Goal: Navigation & Orientation: Find specific page/section

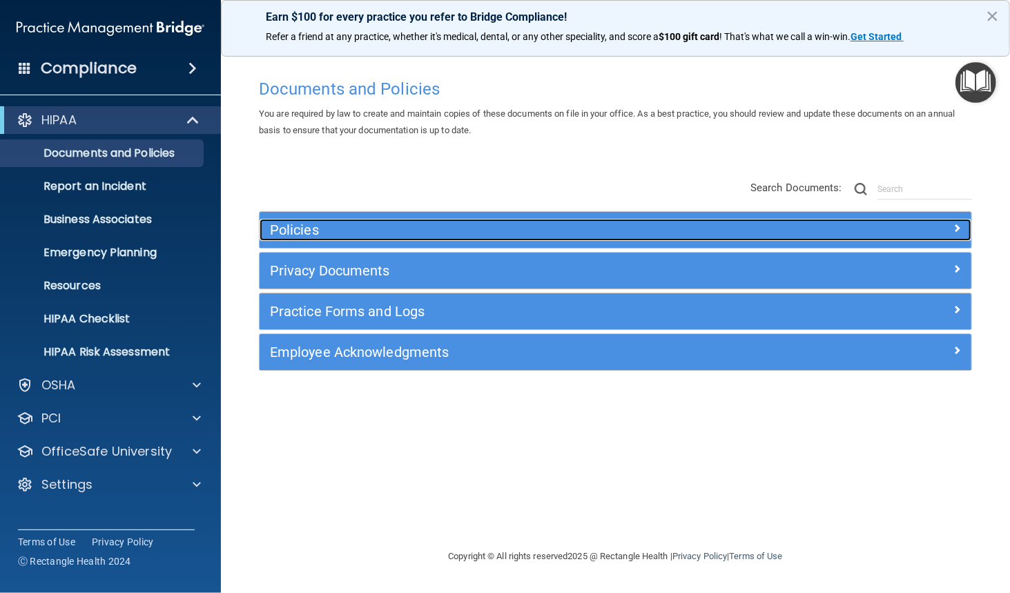
click at [957, 227] on span at bounding box center [957, 228] width 8 height 17
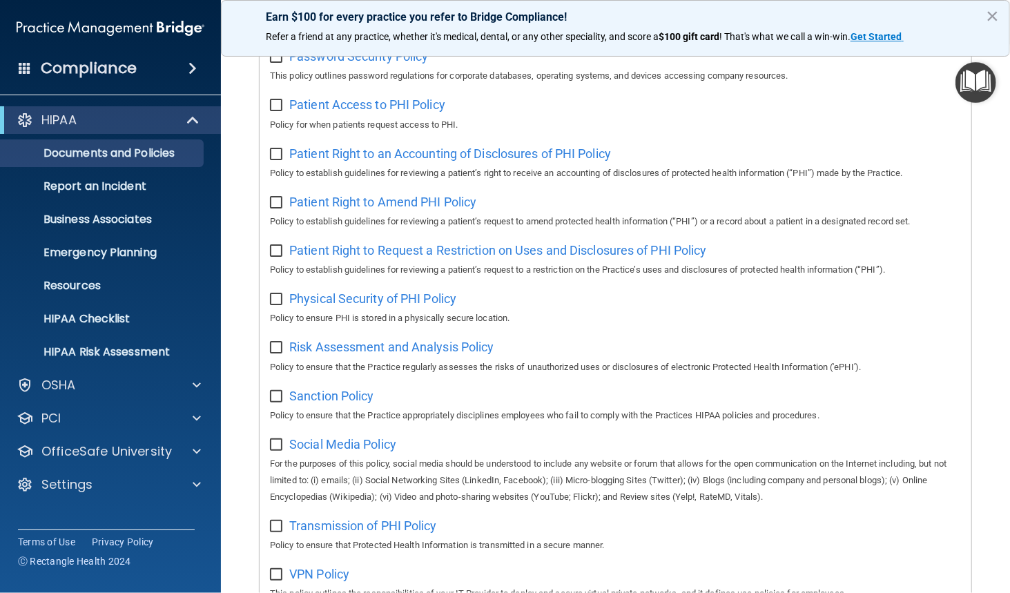
scroll to position [910, 0]
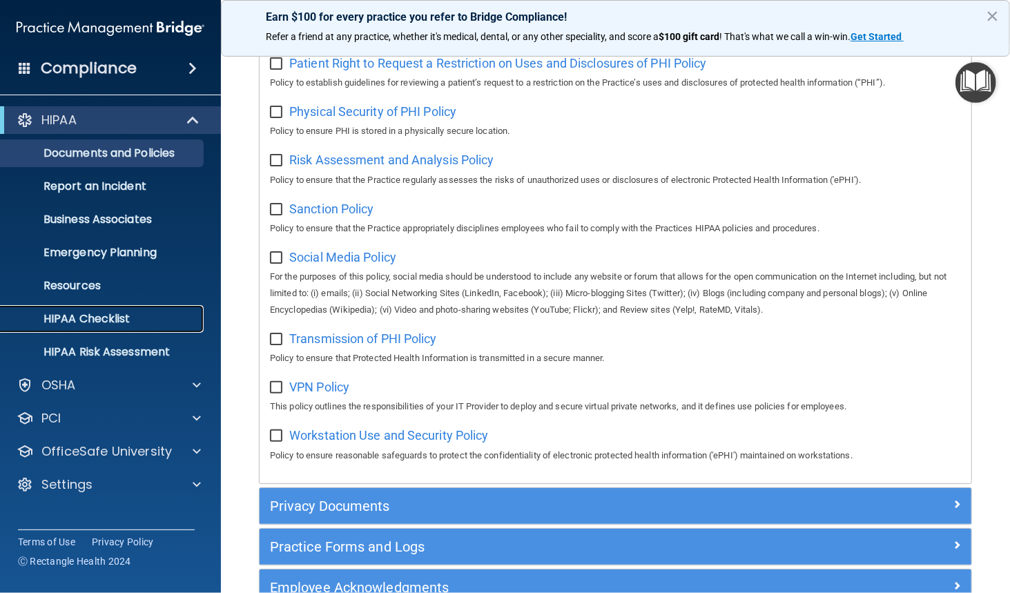
click at [86, 319] on p "HIPAA Checklist" at bounding box center [103, 319] width 189 height 14
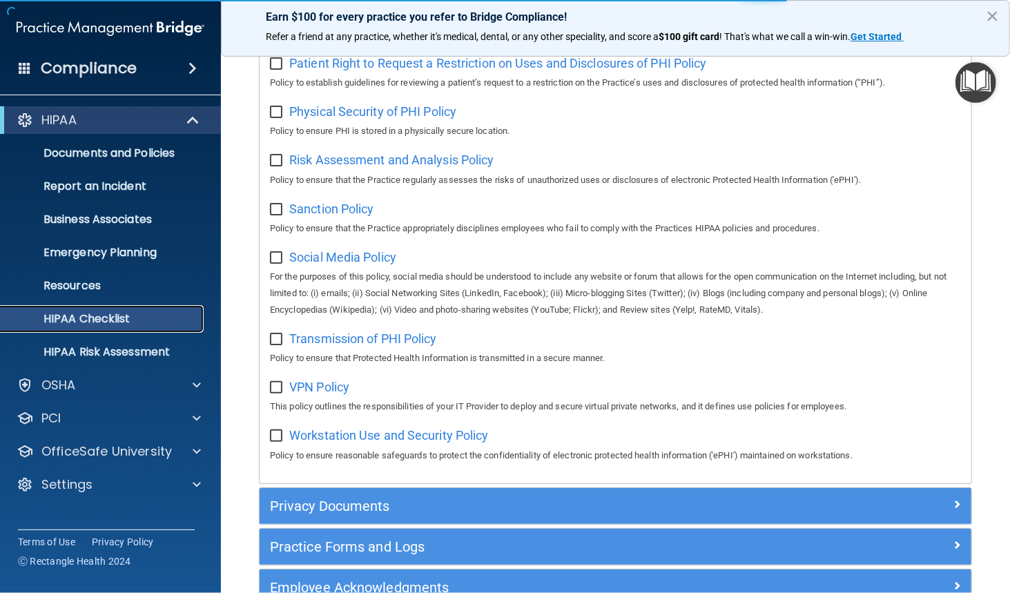
click at [86, 319] on p "HIPAA Checklist" at bounding box center [103, 319] width 189 height 14
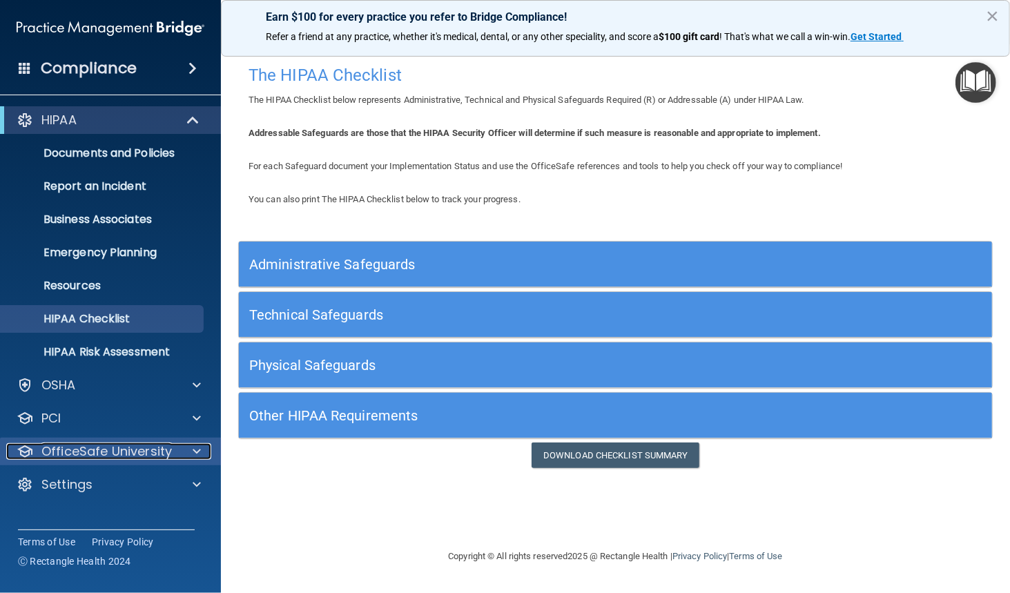
click at [162, 452] on p "OfficeSafe University" at bounding box center [106, 451] width 131 height 17
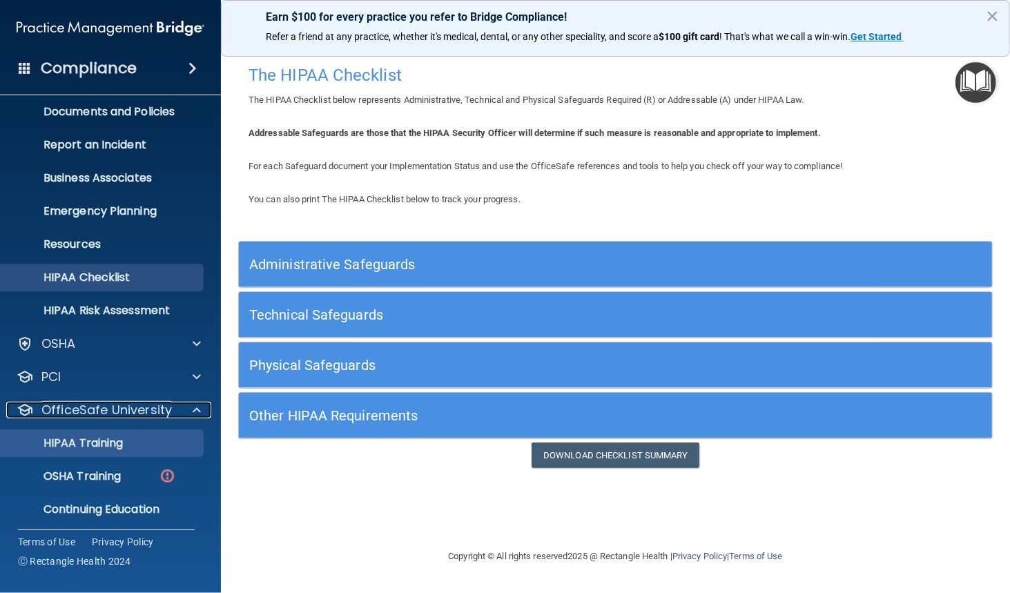
scroll to position [79, 0]
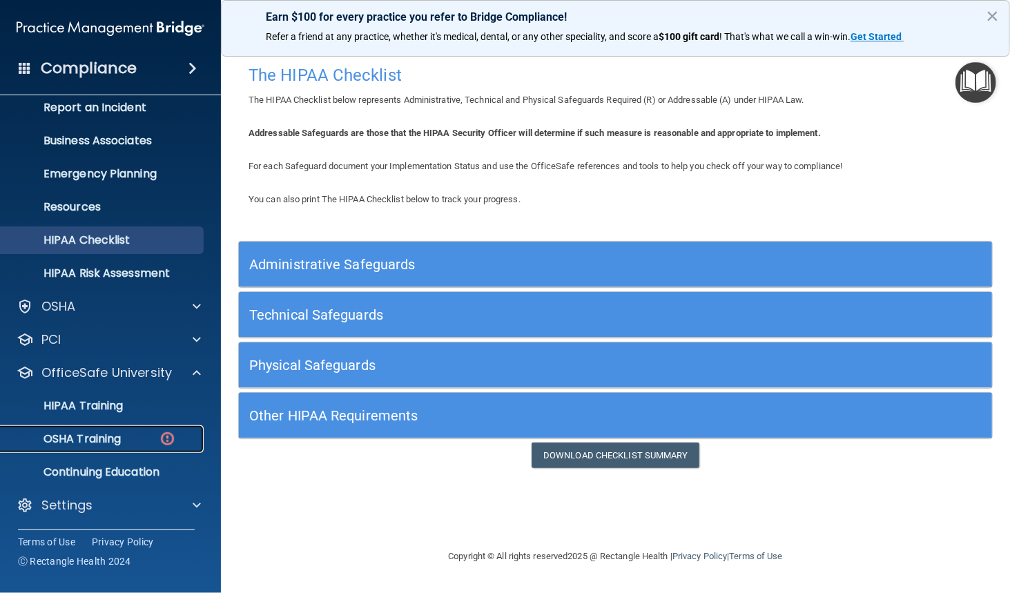
click at [144, 441] on div "OSHA Training" at bounding box center [103, 439] width 189 height 14
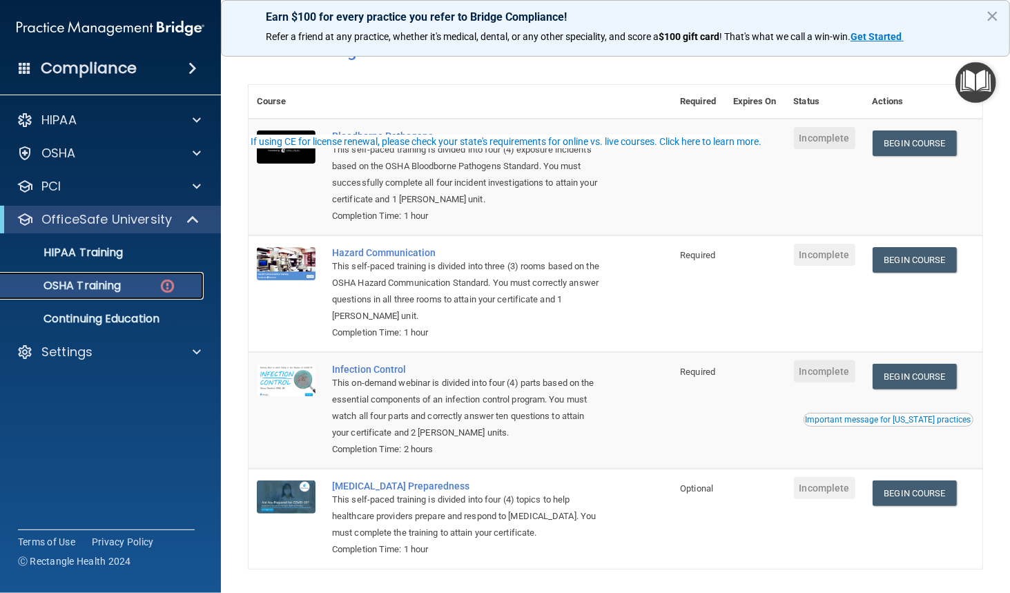
scroll to position [122, 0]
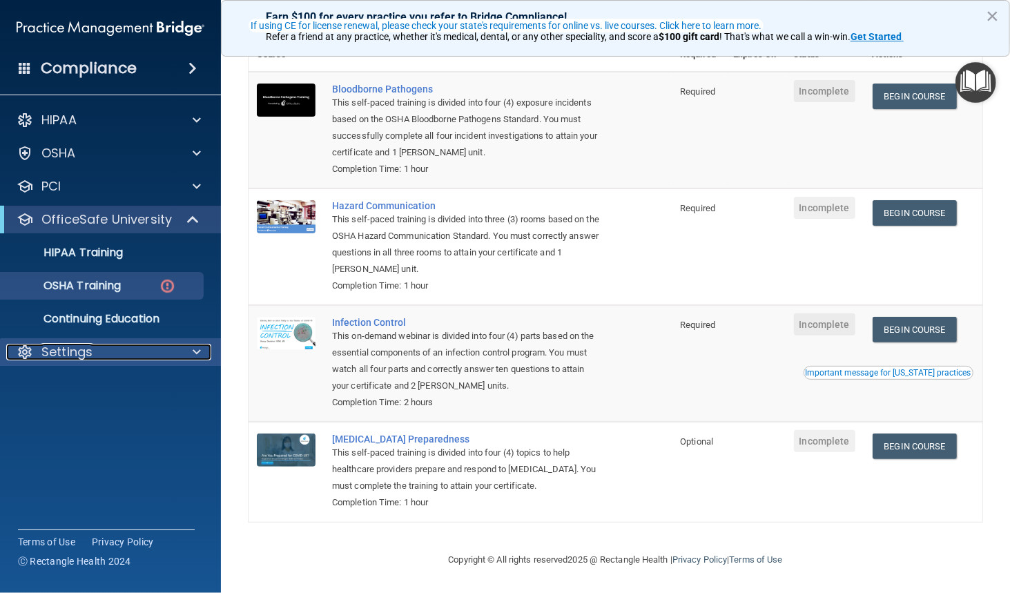
click at [202, 356] on div at bounding box center [194, 352] width 35 height 17
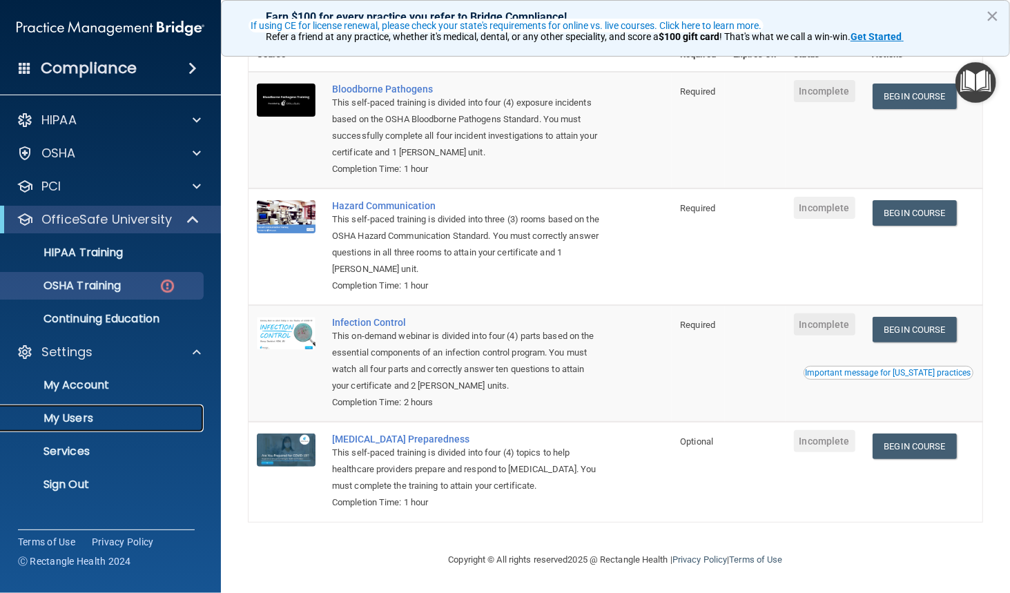
click at [91, 428] on link "My Users" at bounding box center [95, 419] width 218 height 28
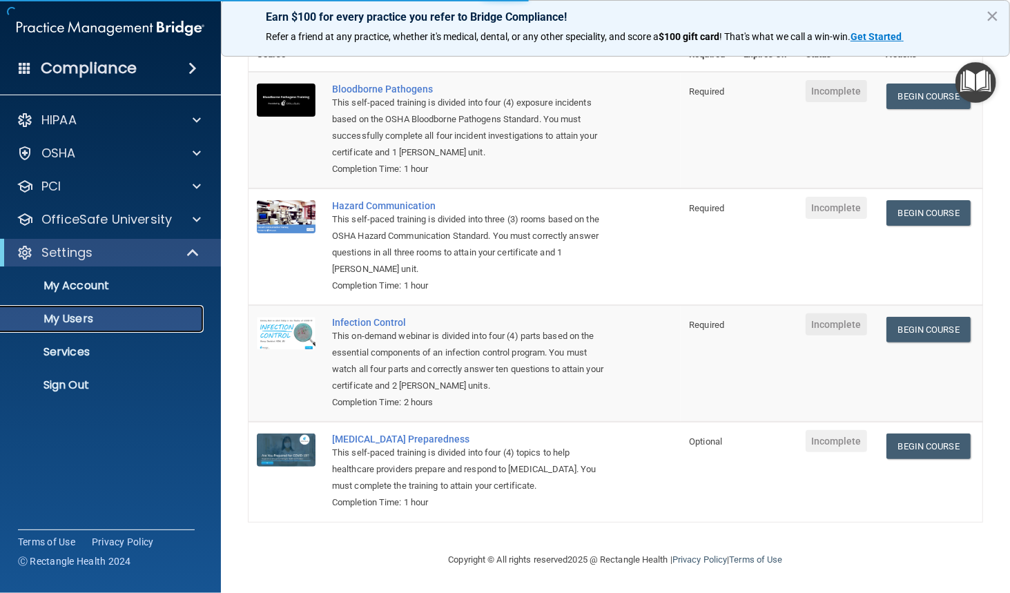
select select "20"
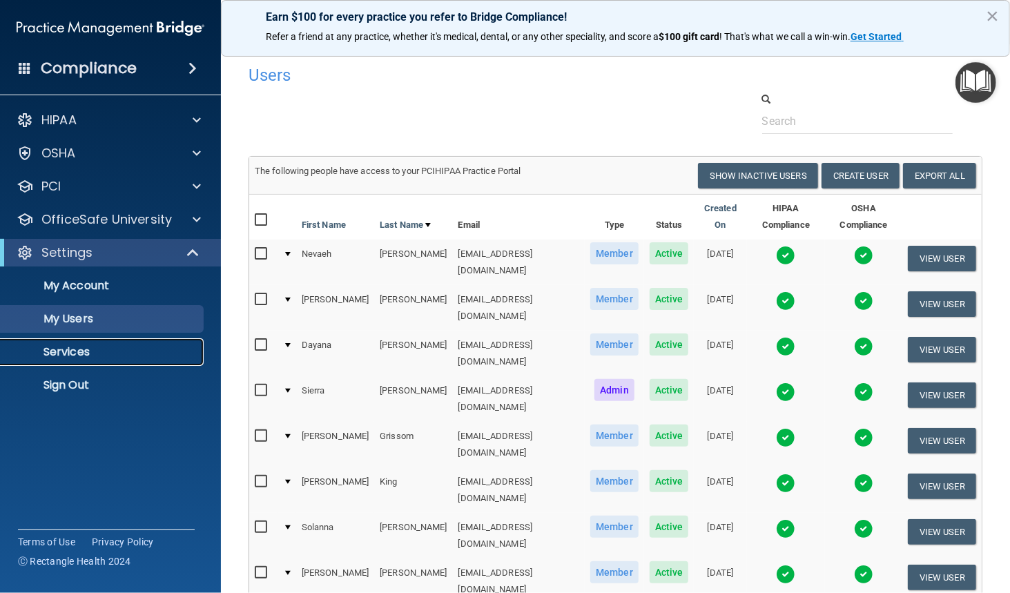
click at [73, 356] on p "Services" at bounding box center [103, 352] width 189 height 14
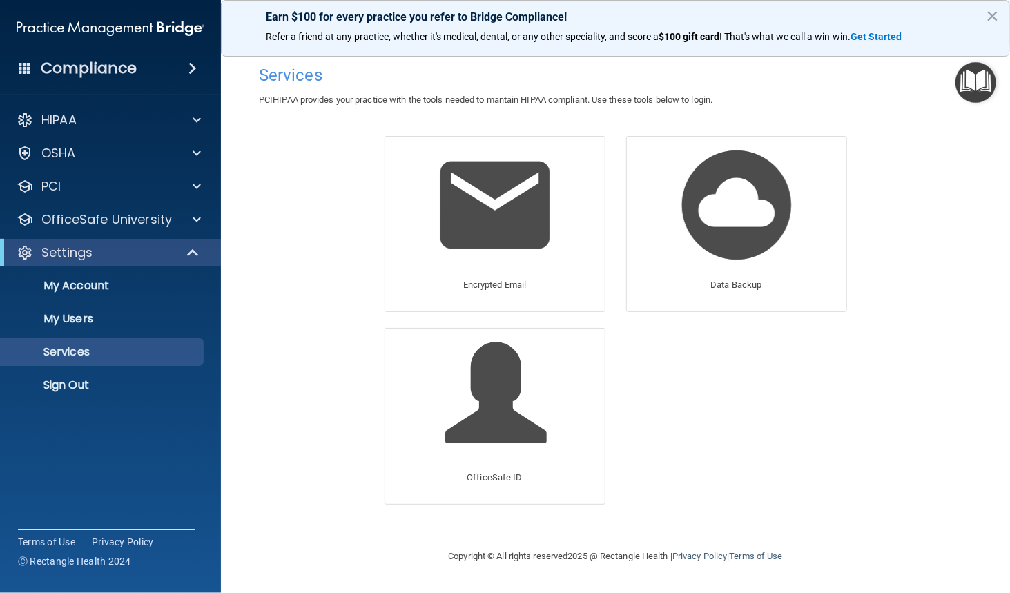
click at [178, 70] on div "Compliance" at bounding box center [110, 68] width 221 height 30
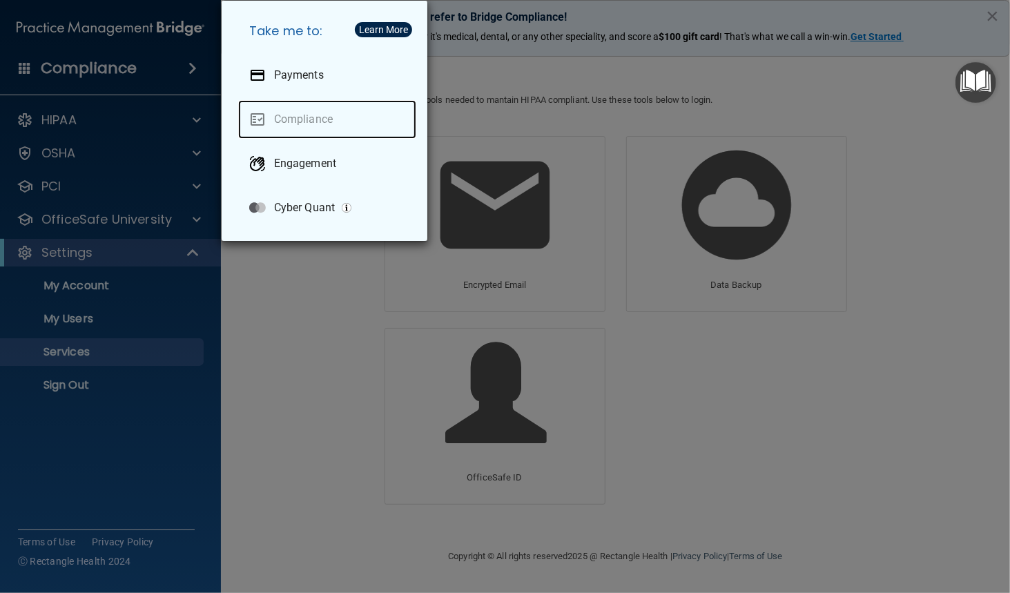
click at [304, 123] on link "Compliance" at bounding box center [327, 119] width 178 height 39
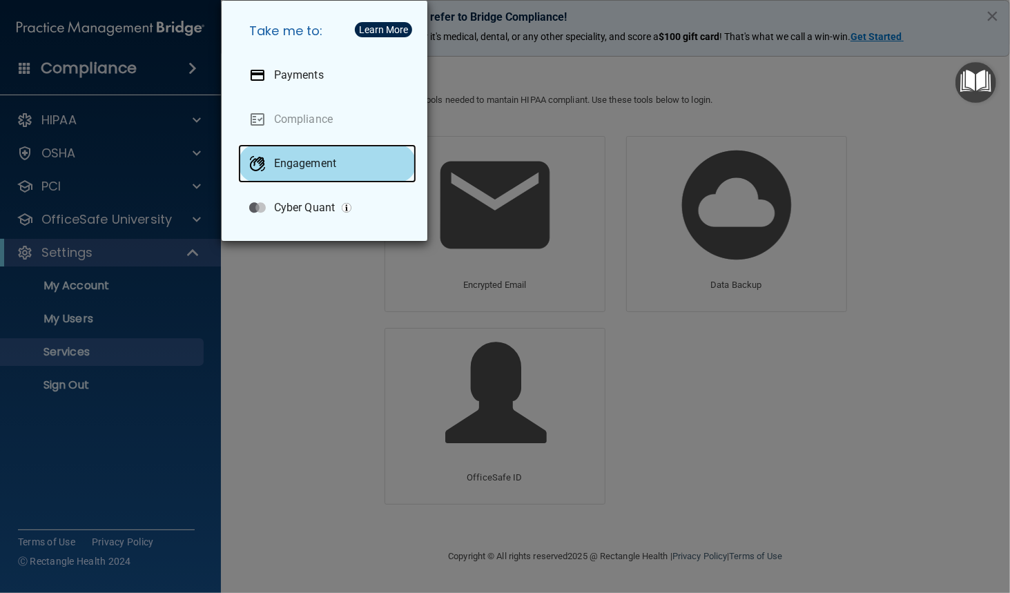
click at [300, 159] on p "Engagement" at bounding box center [305, 164] width 62 height 14
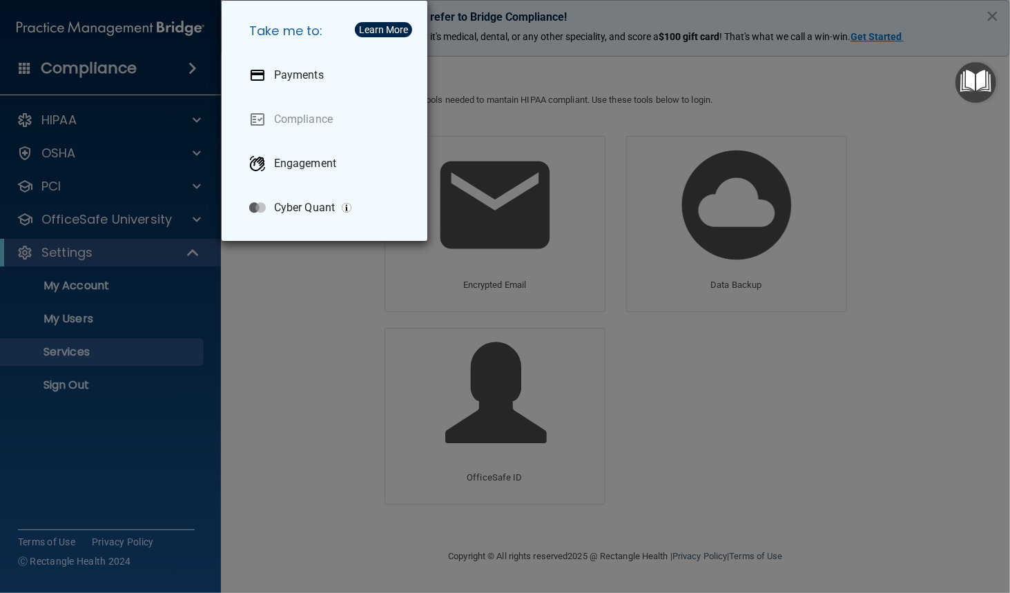
click at [151, 116] on div "Take me to: Payments Compliance Engagement Cyber Quant" at bounding box center [505, 296] width 1010 height 593
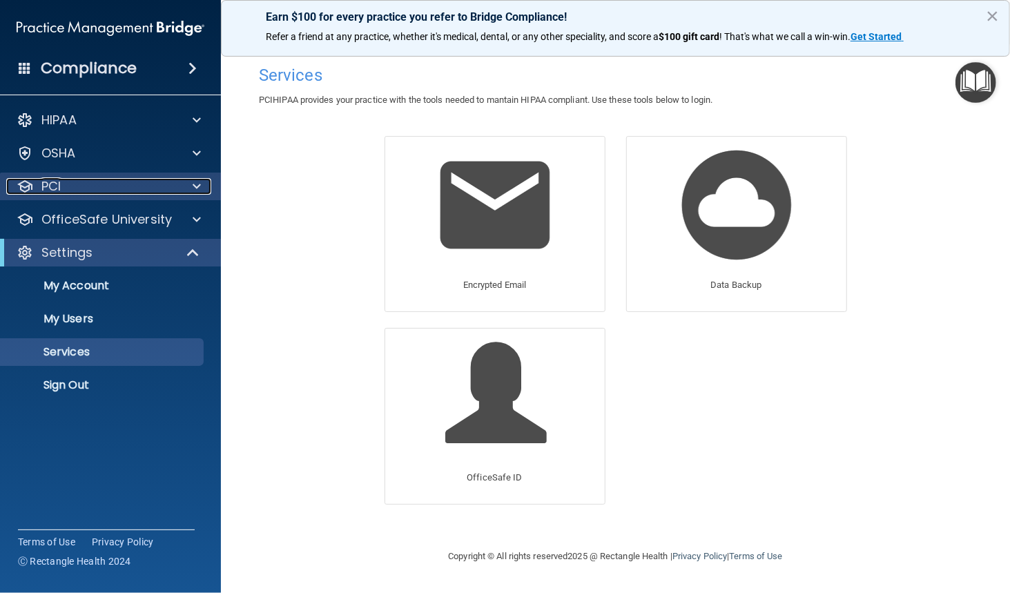
click at [135, 179] on div "PCI" at bounding box center [91, 186] width 171 height 17
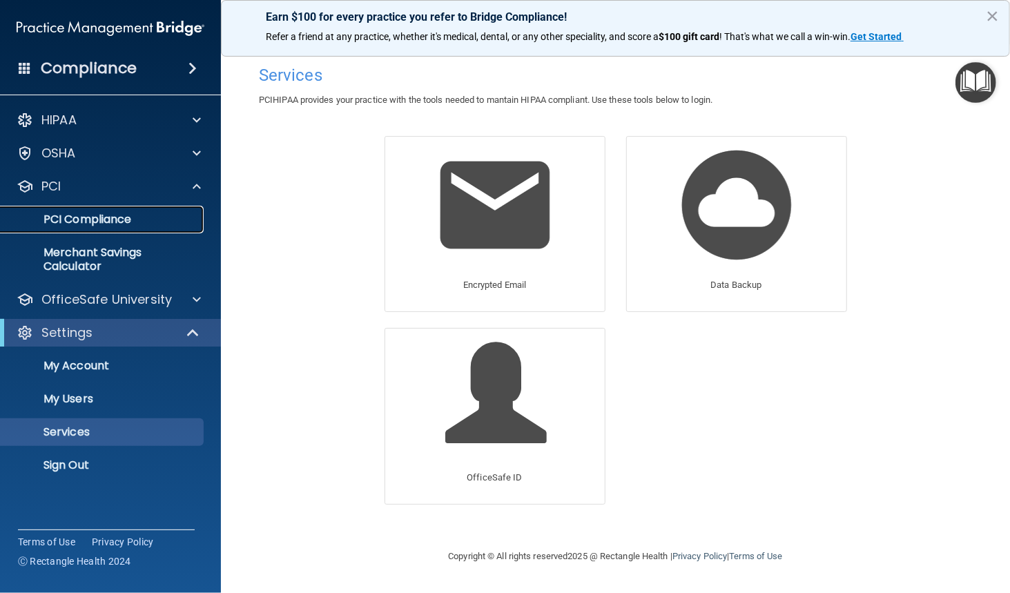
click at [112, 224] on p "PCI Compliance" at bounding box center [103, 220] width 189 height 14
click at [990, 17] on button "×" at bounding box center [992, 16] width 13 height 22
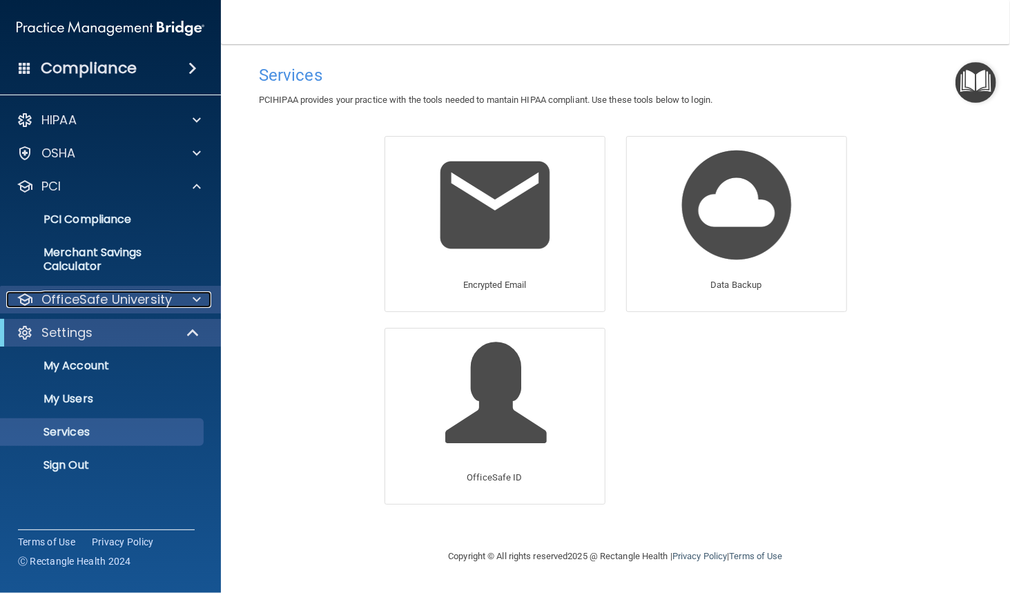
click at [127, 298] on p "OfficeSafe University" at bounding box center [106, 299] width 131 height 17
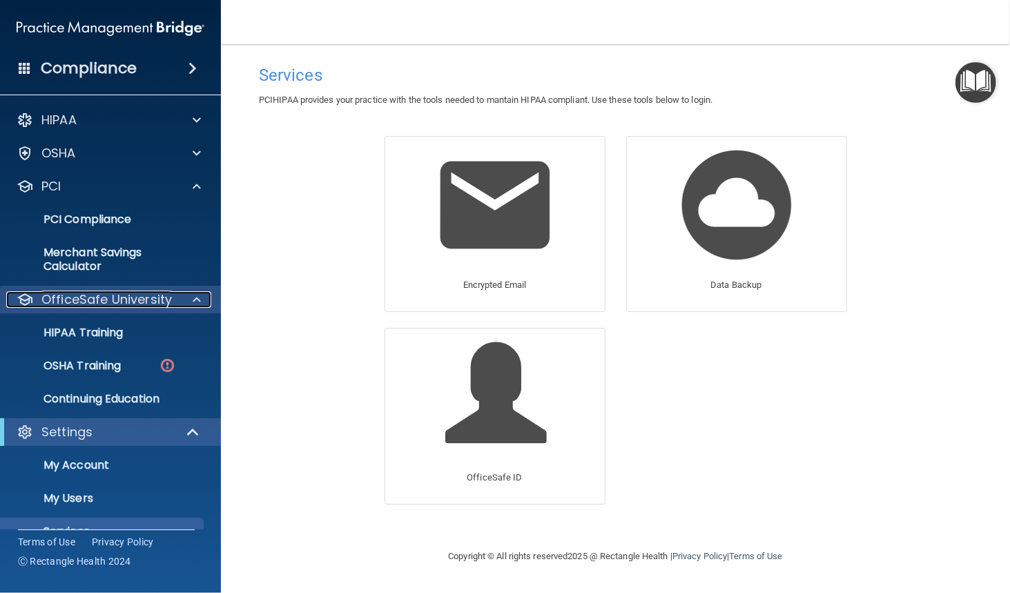
click at [127, 298] on p "OfficeSafe University" at bounding box center [106, 299] width 131 height 17
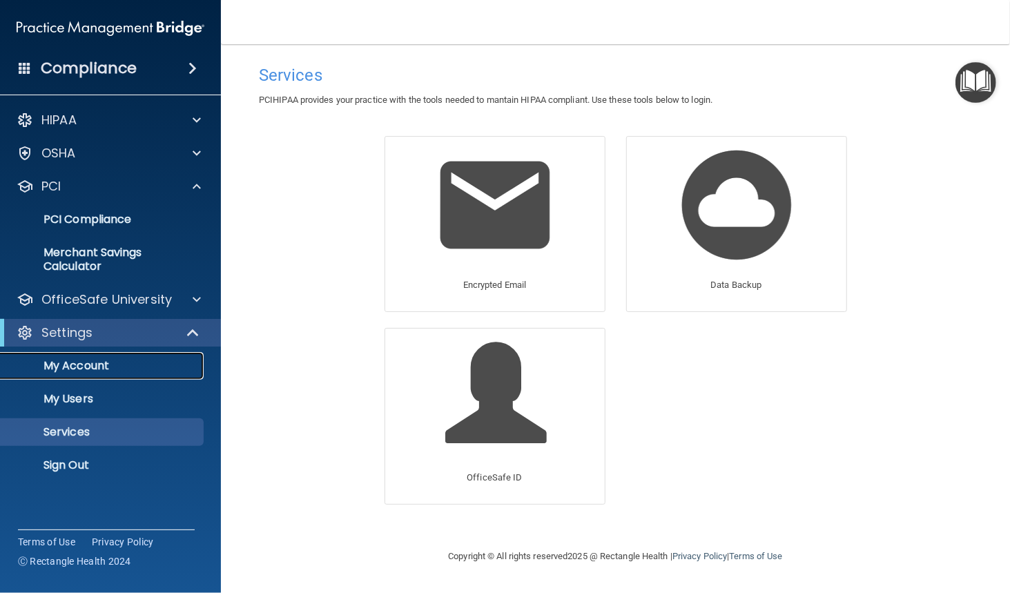
click at [68, 360] on p "My Account" at bounding box center [103, 366] width 189 height 14
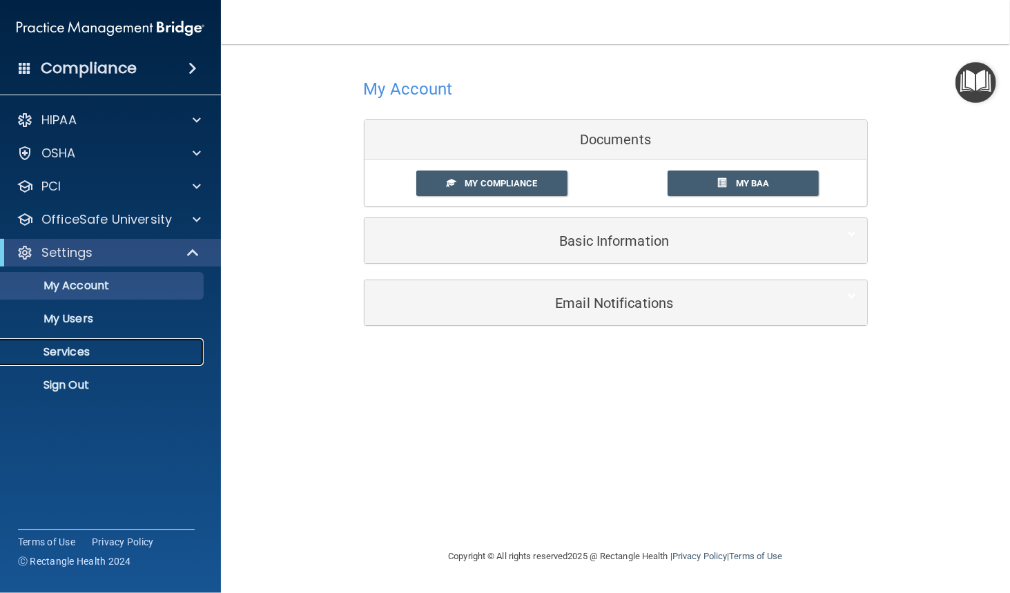
click at [70, 356] on p "Services" at bounding box center [103, 352] width 189 height 14
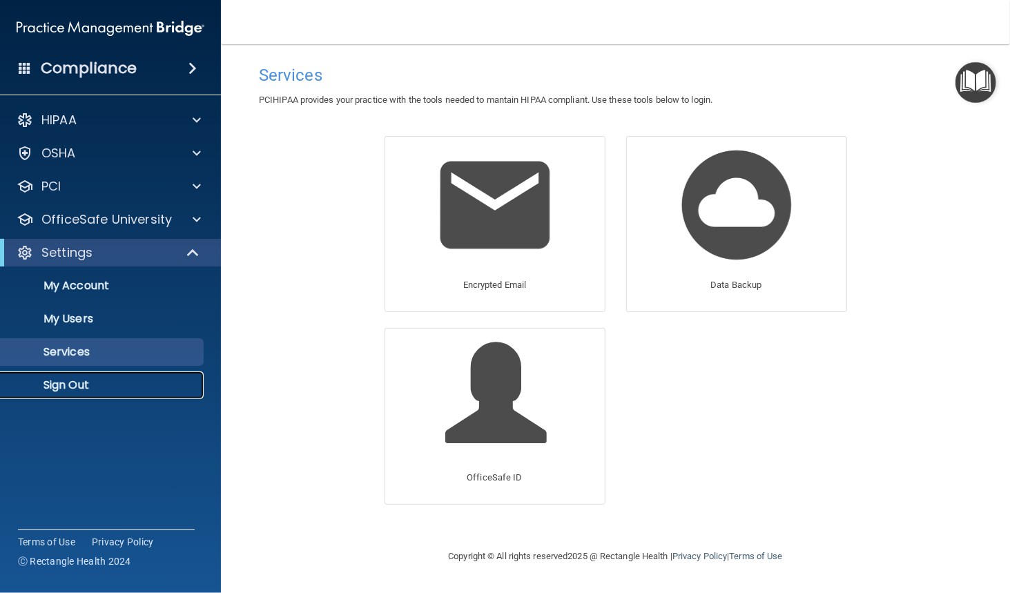
click at [75, 384] on p "Sign Out" at bounding box center [103, 385] width 189 height 14
